Goal: Answer question/provide support

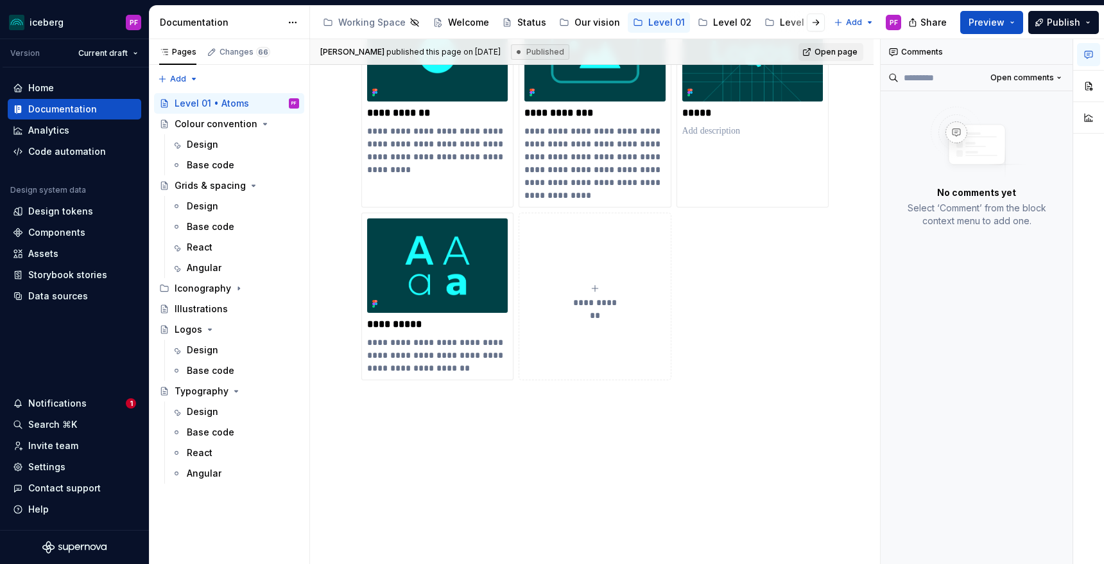
scroll to position [1, 0]
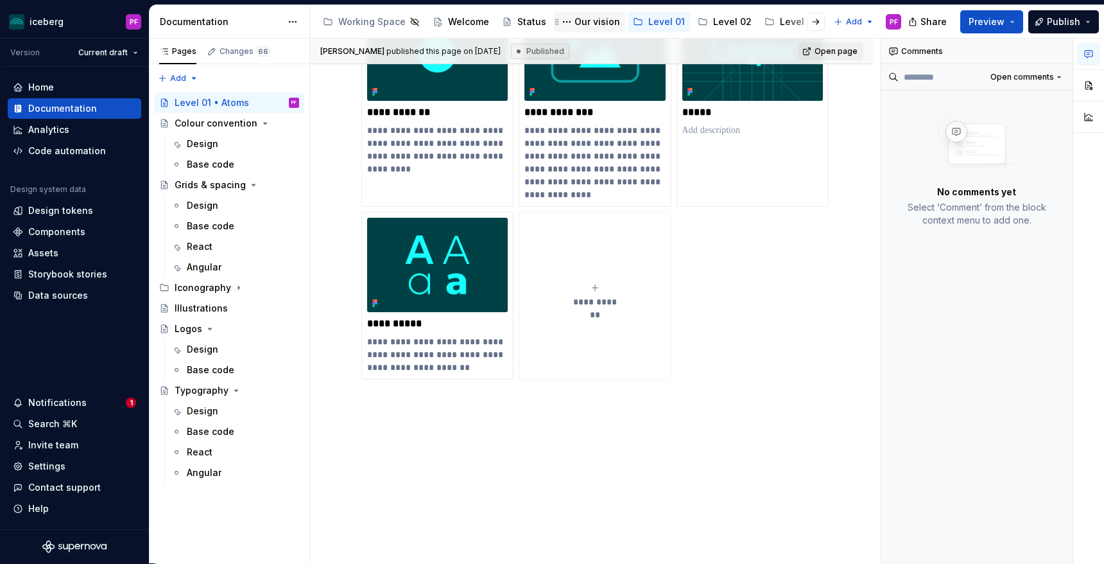
click at [594, 24] on div "Our vision" at bounding box center [597, 21] width 46 height 13
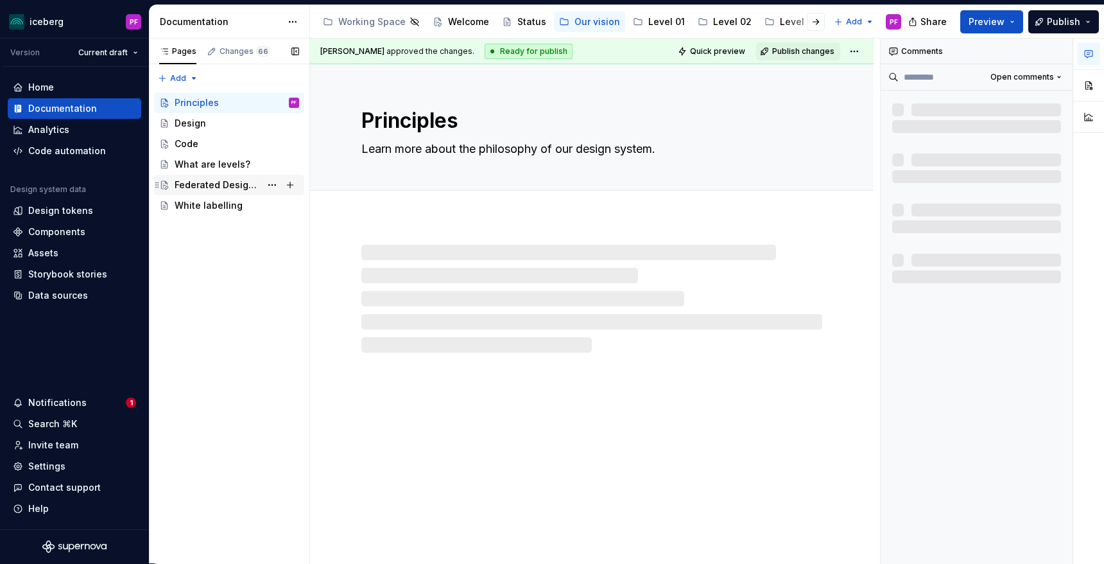
click at [222, 185] on div "Federated Design System" at bounding box center [218, 184] width 86 height 13
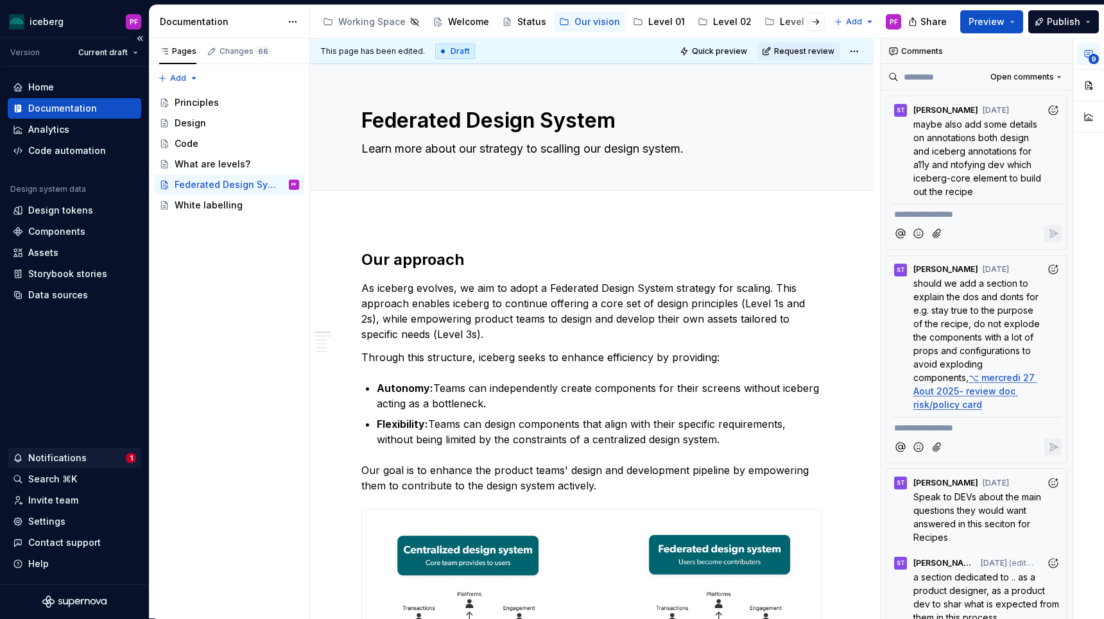
click at [62, 458] on div "Notifications" at bounding box center [57, 458] width 58 height 13
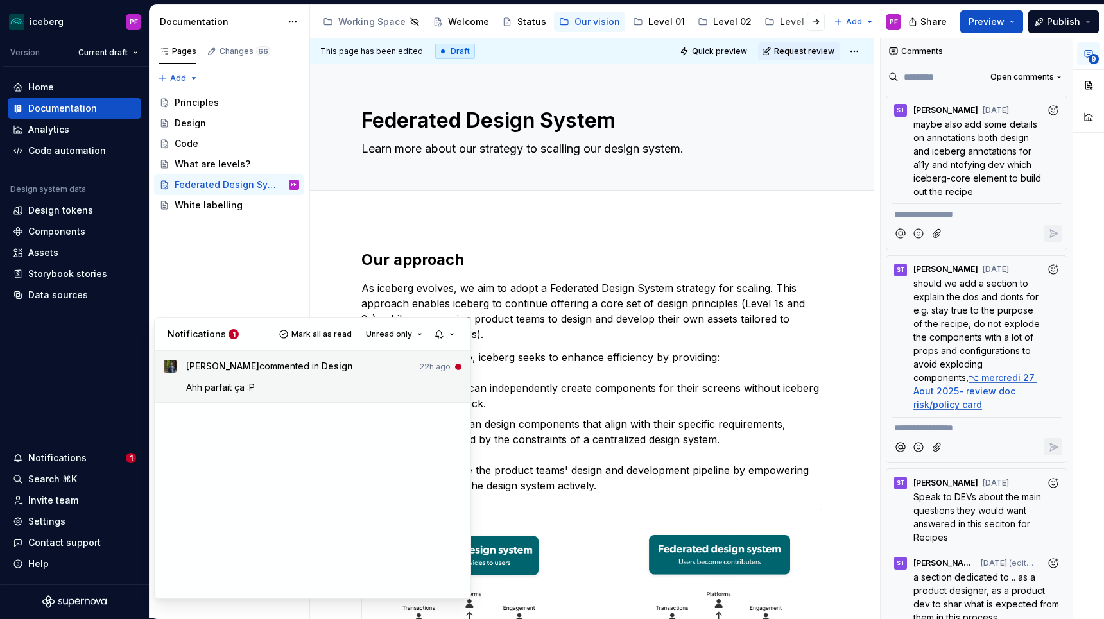
click at [318, 390] on p "Ahh parfait ça :P" at bounding box center [324, 387] width 276 height 13
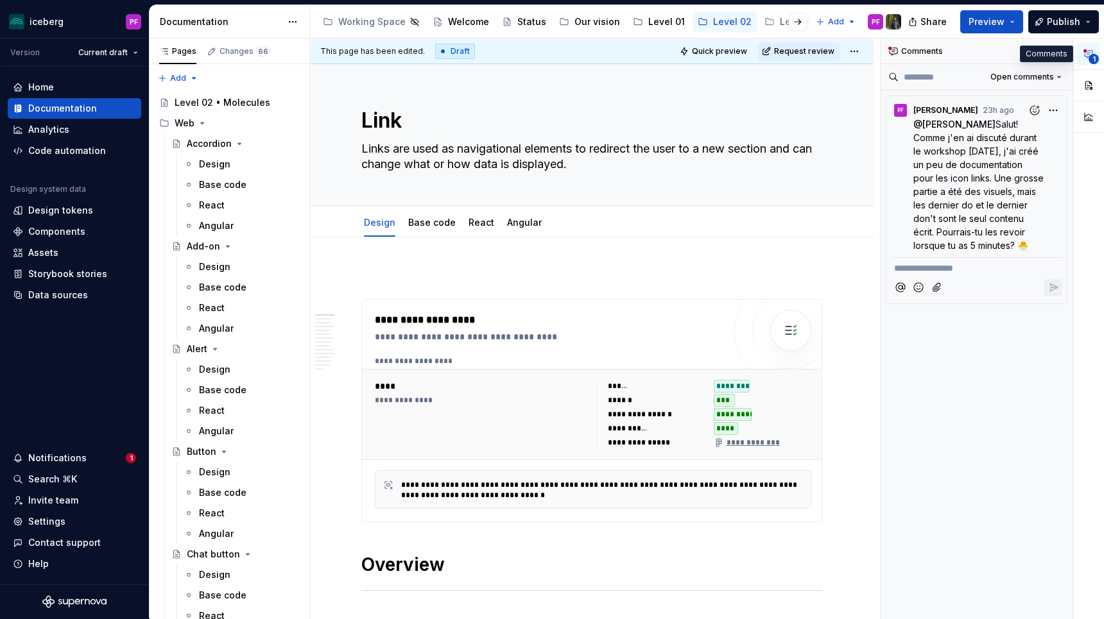
click at [1085, 57] on icon "button" at bounding box center [1088, 54] width 10 height 10
click at [893, 52] on icon at bounding box center [893, 51] width 10 height 10
click at [1061, 51] on button "button" at bounding box center [1060, 51] width 18 height 18
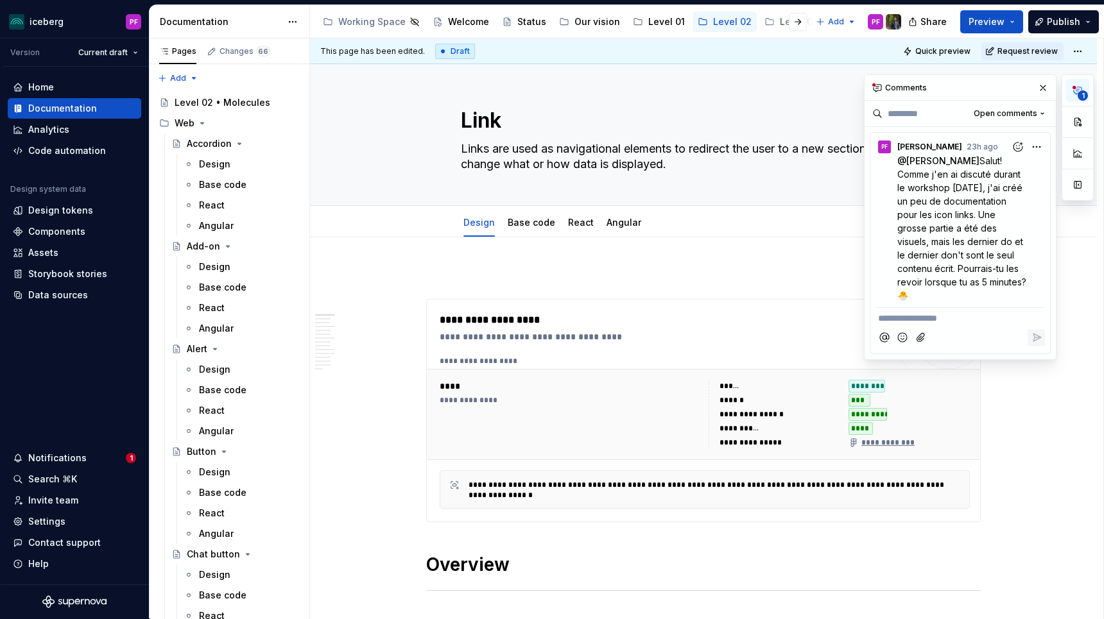
click at [1077, 89] on icon "button" at bounding box center [1078, 90] width 8 height 7
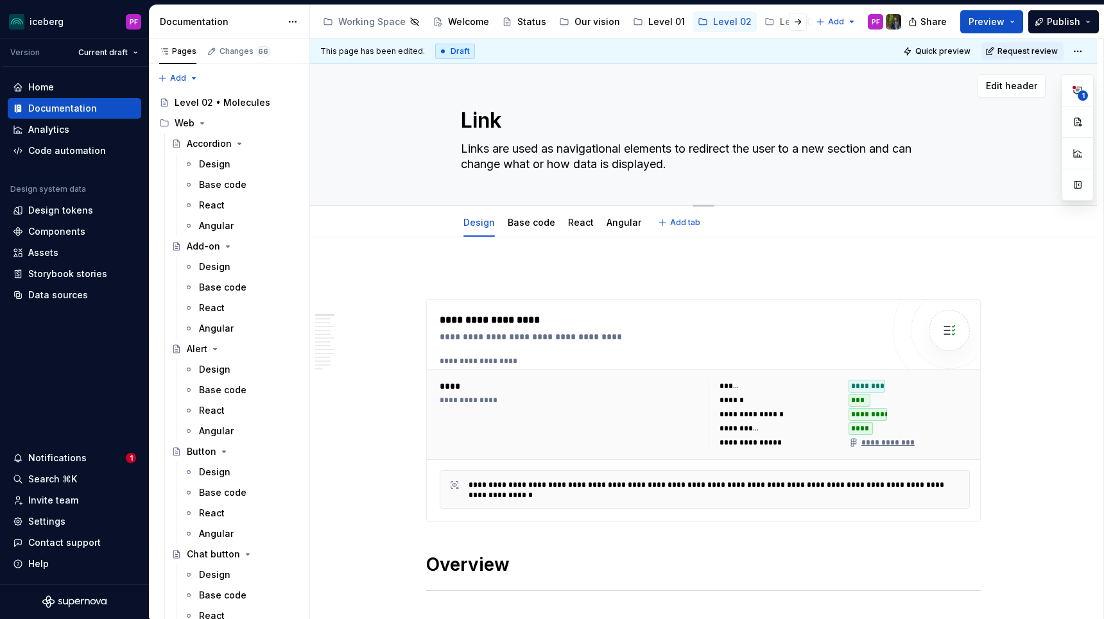
click at [1094, 89] on div "Link Links are used as navigational elements to redirect the user to a new sect…" at bounding box center [703, 135] width 787 height 142
click at [1080, 90] on span "1" at bounding box center [1083, 95] width 10 height 10
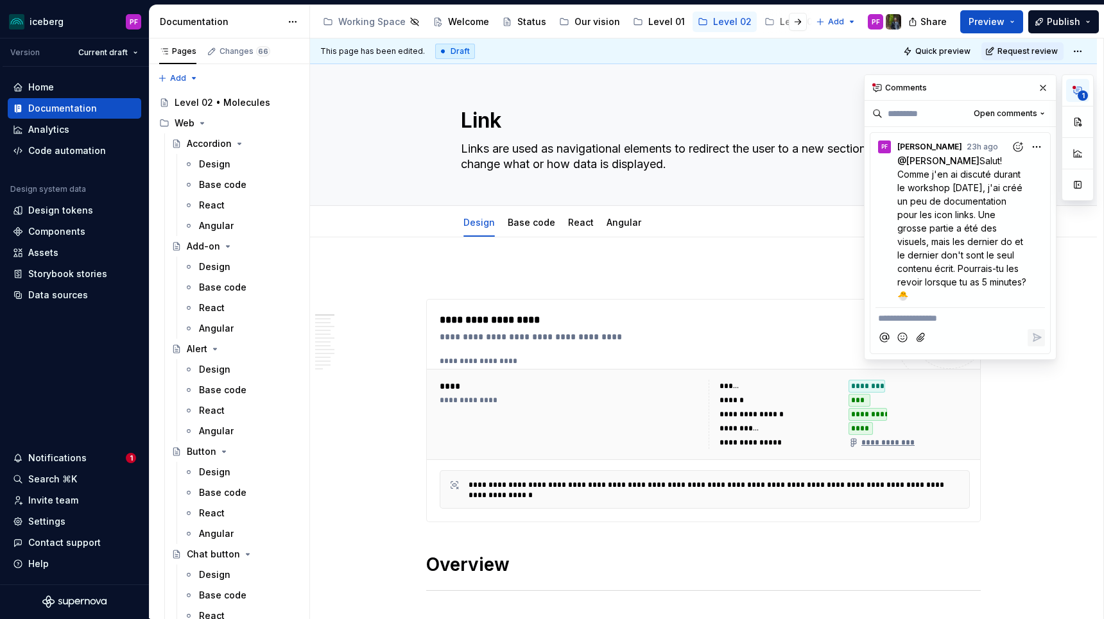
click at [1073, 102] on div "1" at bounding box center [1078, 137] width 32 height 126
click at [998, 119] on button "Open comments" at bounding box center [1009, 114] width 83 height 18
click at [978, 157] on div "Resolved" at bounding box center [1000, 159] width 83 height 13
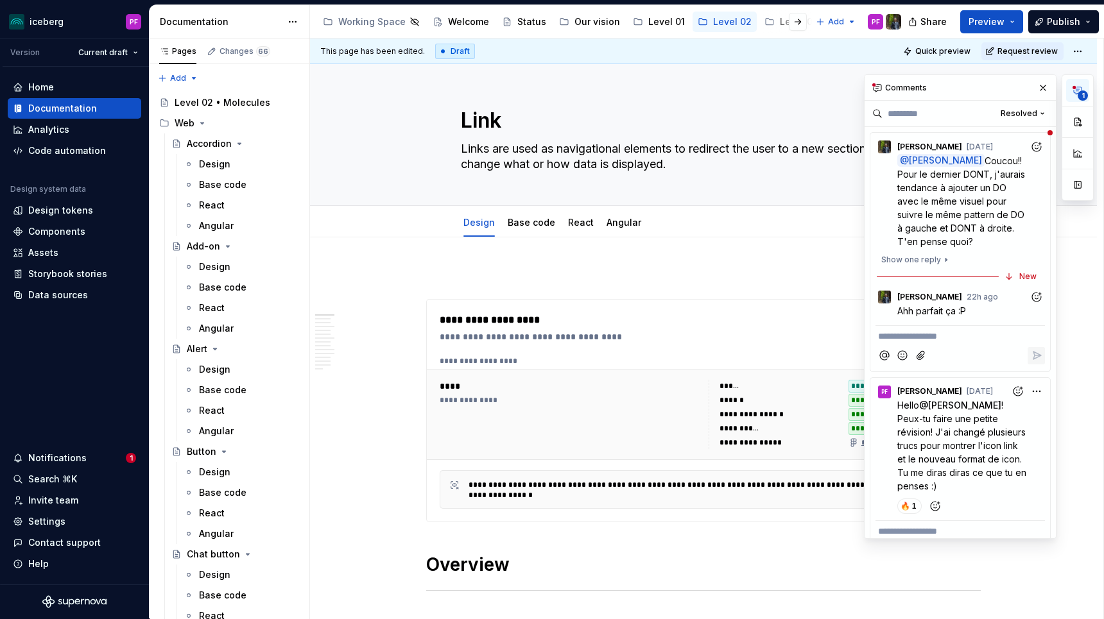
click at [1015, 287] on div "SD [PERSON_NAME] 22h ago" at bounding box center [959, 294] width 169 height 17
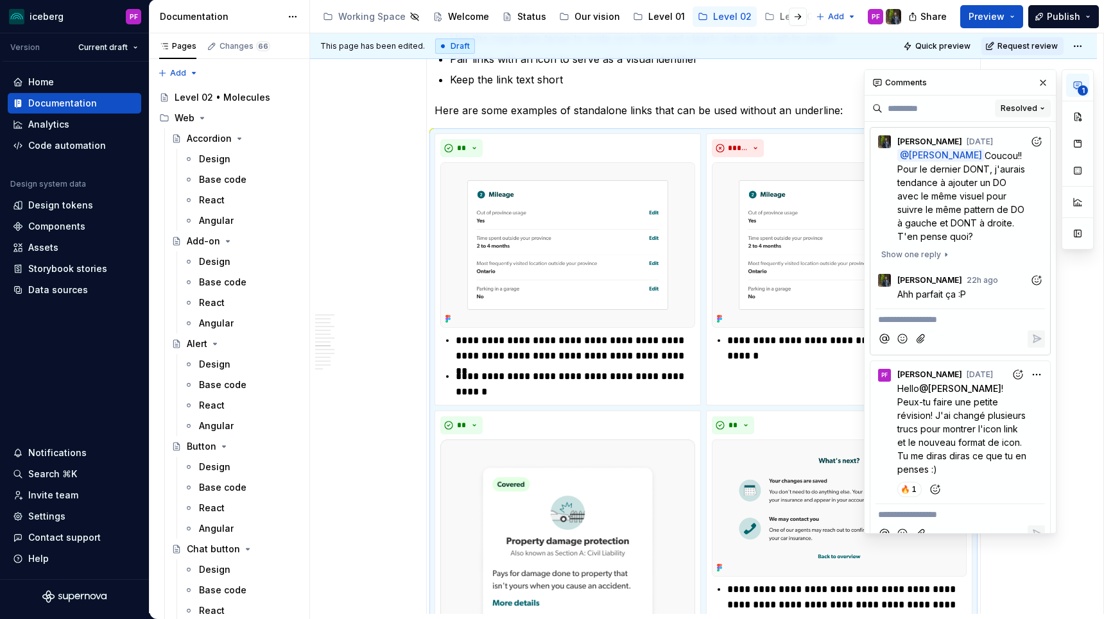
scroll to position [2189, 0]
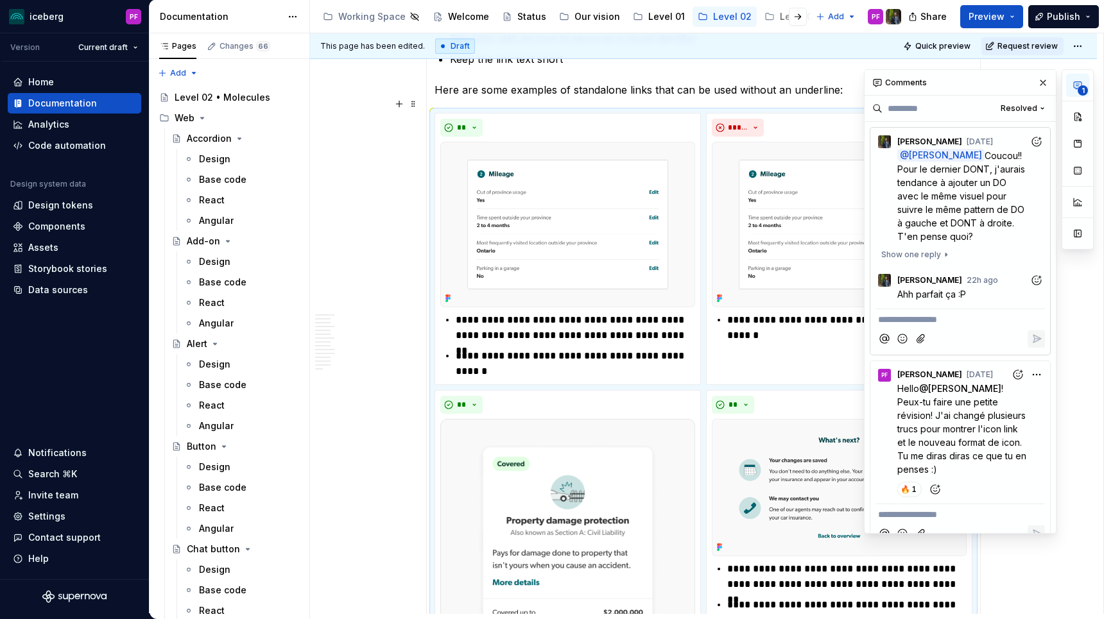
click at [1040, 92] on div "Comments" at bounding box center [960, 83] width 191 height 26
click at [1042, 82] on button "button" at bounding box center [1043, 83] width 18 height 18
type textarea "*"
